Goal: Communication & Community: Ask a question

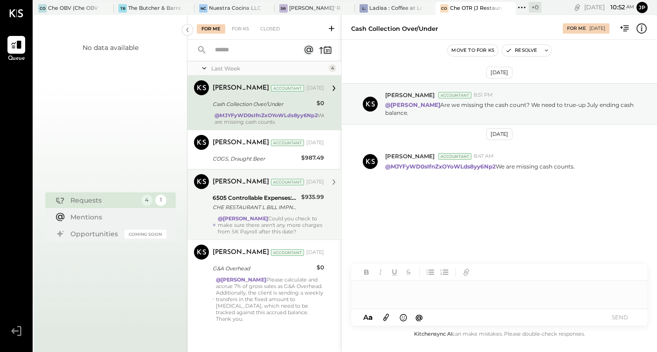
scroll to position [13, 0]
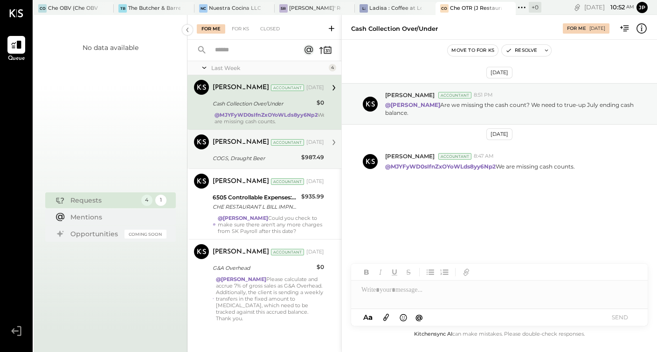
click at [298, 162] on div "COGS, Draught Beer $987.49" at bounding box center [268, 158] width 111 height 11
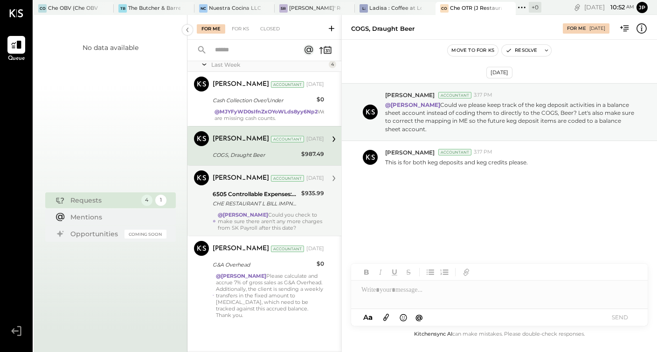
scroll to position [23, 0]
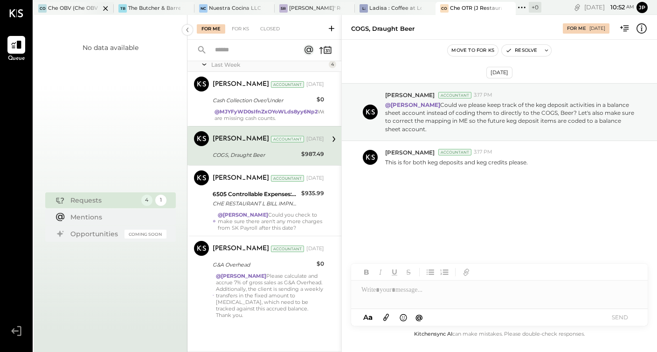
click at [66, 7] on div "Che OBV (Che OBV LLC) - Ignite" at bounding box center [74, 8] width 52 height 7
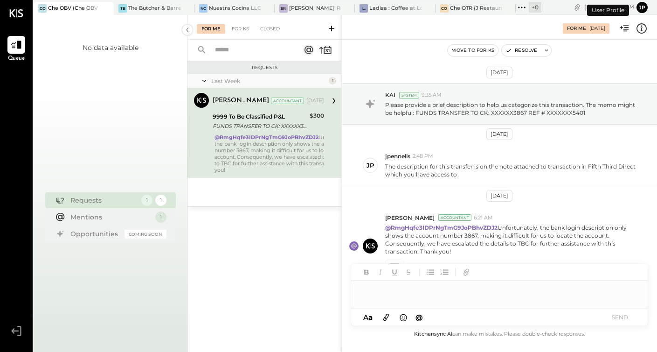
scroll to position [19, 0]
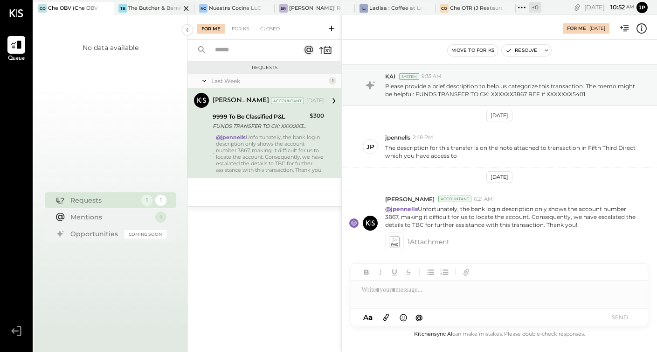
click at [154, 5] on div "The Butcher & Barrel (L Argento LLC) - [GEOGRAPHIC_DATA]" at bounding box center [154, 8] width 52 height 7
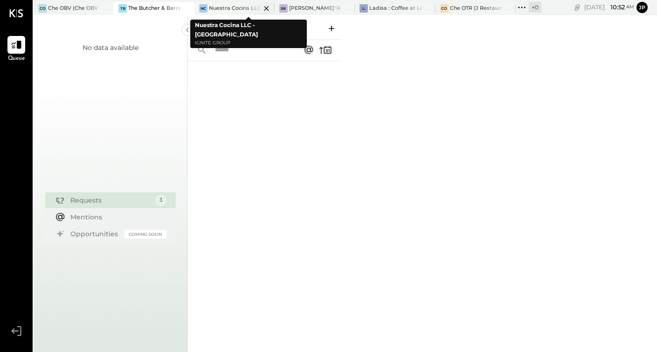
click at [228, 8] on div "Nuestra Cocina LLC - [GEOGRAPHIC_DATA]" at bounding box center [235, 8] width 52 height 7
click at [307, 14] on div "SR [PERSON_NAME]' Rooftop - Ignite" at bounding box center [315, 8] width 80 height 13
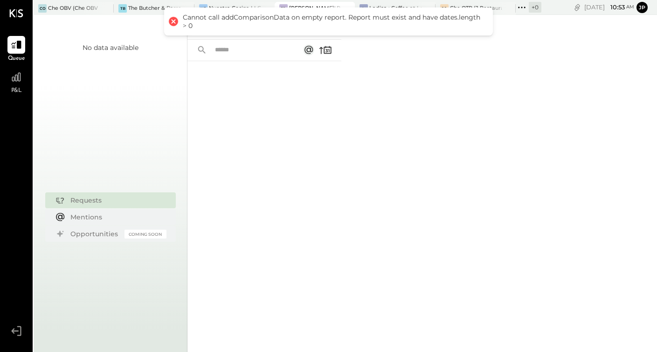
click at [359, 87] on div "For Me For KS Closed" at bounding box center [423, 183] width 470 height 337
click at [378, 4] on div "L: Ladisa : Coffee at Lola's" at bounding box center [388, 8] width 66 height 8
click at [454, 6] on div "Queue v 4.32.3 CO Che OBV (Che OBV LLC) - Ignite TB The Butcher & Barrel (L Arg…" at bounding box center [328, 176] width 657 height 352
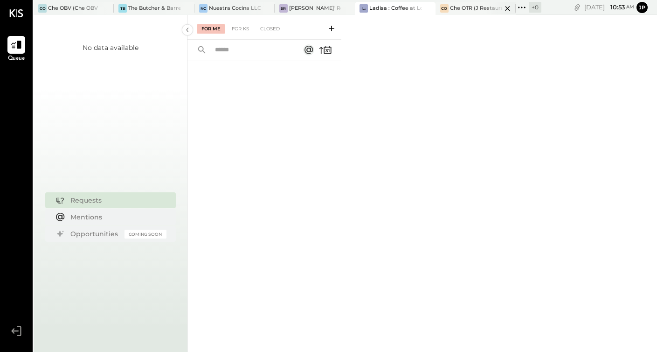
click at [462, 8] on div "Che OTR (J Restaurant LLC) - Ignite" at bounding box center [476, 8] width 52 height 7
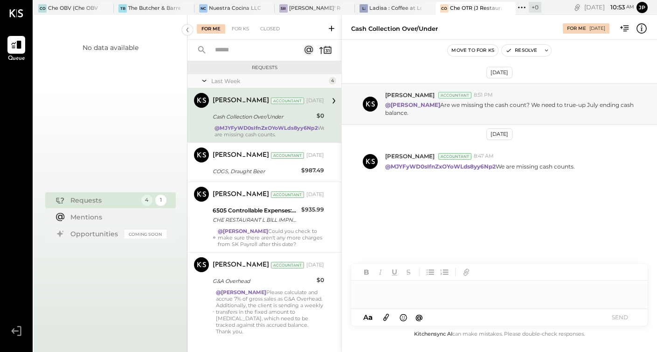
click at [424, 292] on div at bounding box center [499, 289] width 297 height 19
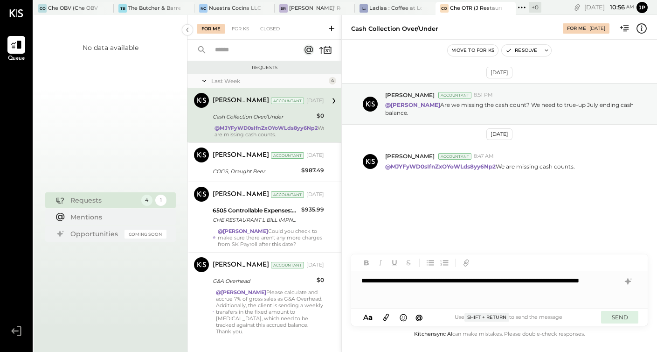
click at [617, 321] on button "SEND" at bounding box center [619, 317] width 37 height 13
